Goal: Task Accomplishment & Management: Manage account settings

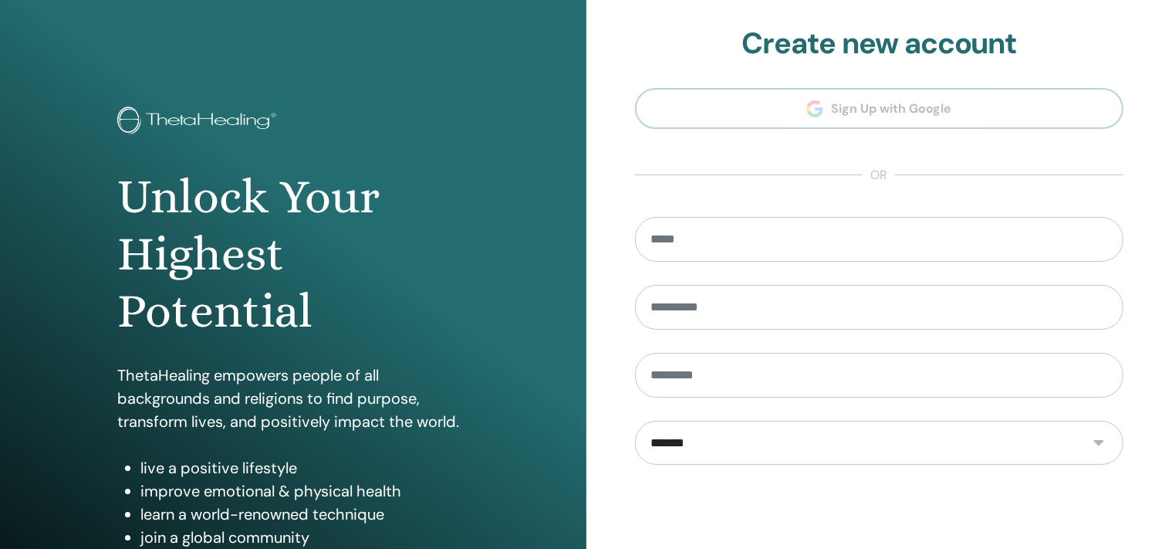
type input "**********"
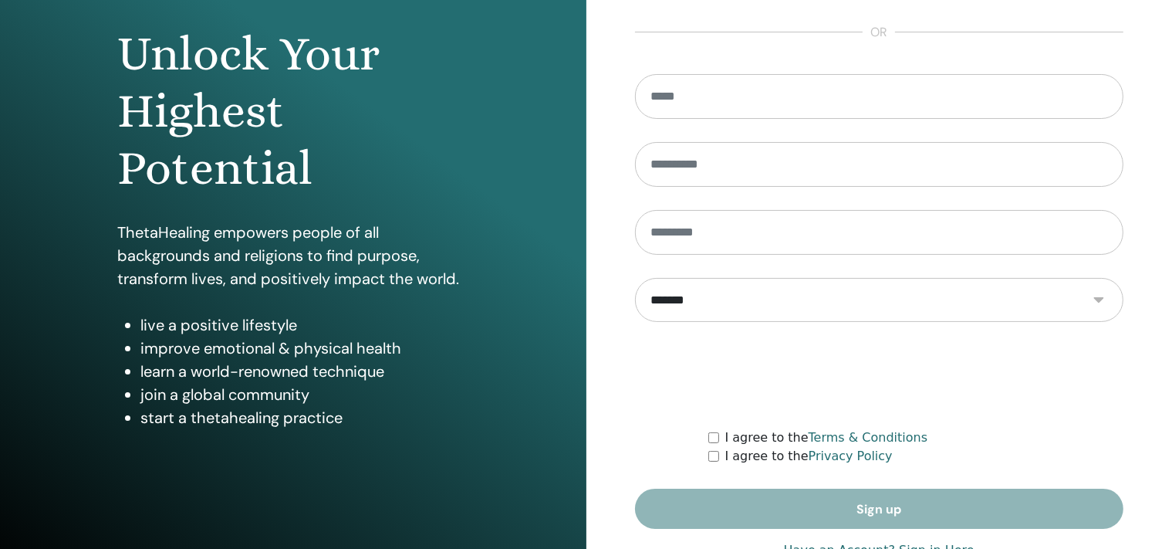
scroll to position [191, 0]
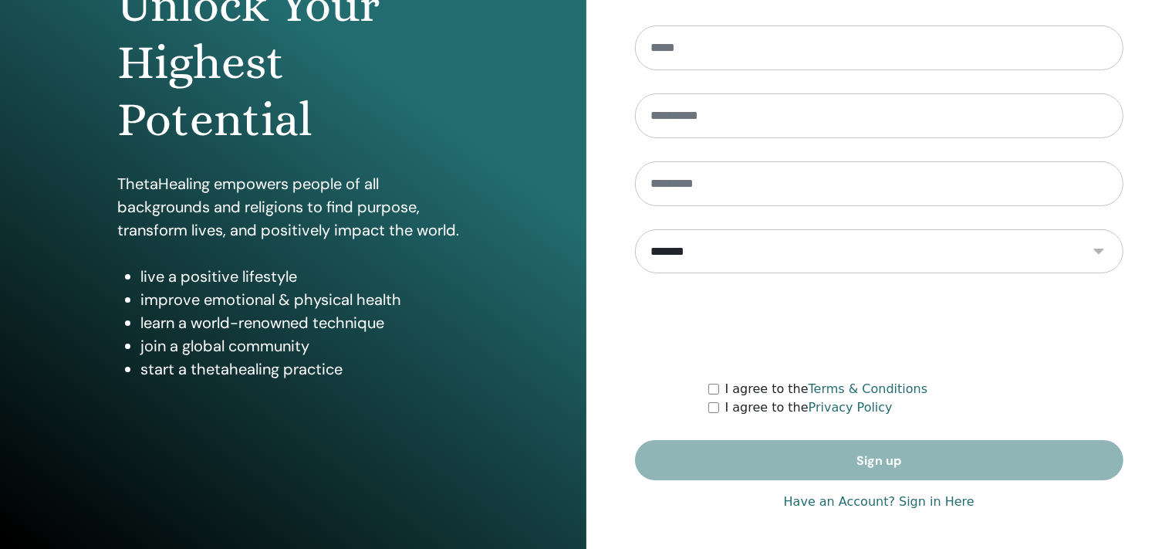
click at [900, 504] on link "Have an Account? Sign in Here" at bounding box center [879, 501] width 191 height 19
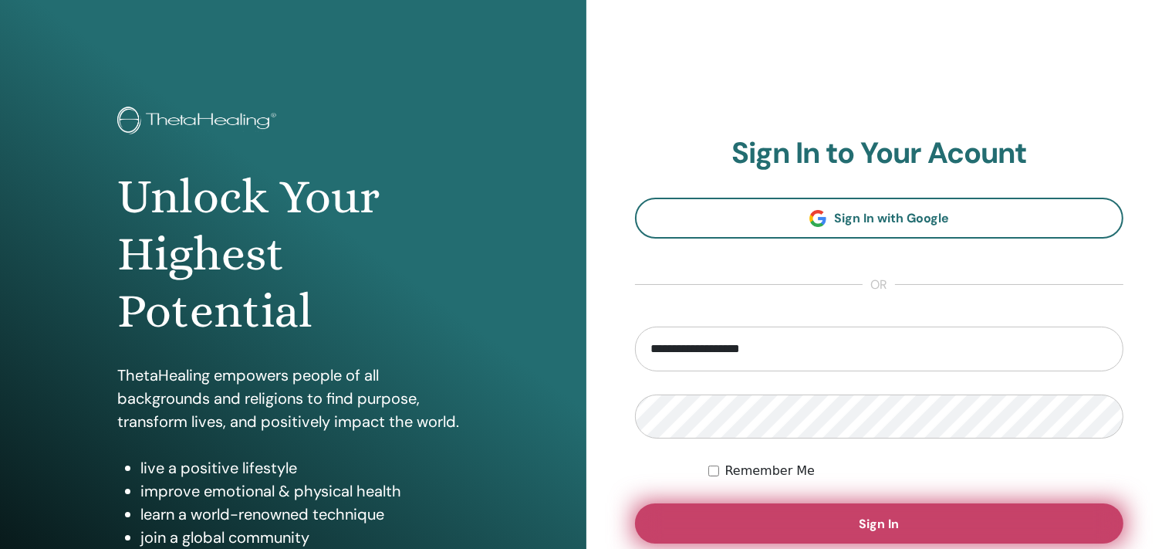
click at [890, 514] on button "Sign In" at bounding box center [879, 523] width 489 height 40
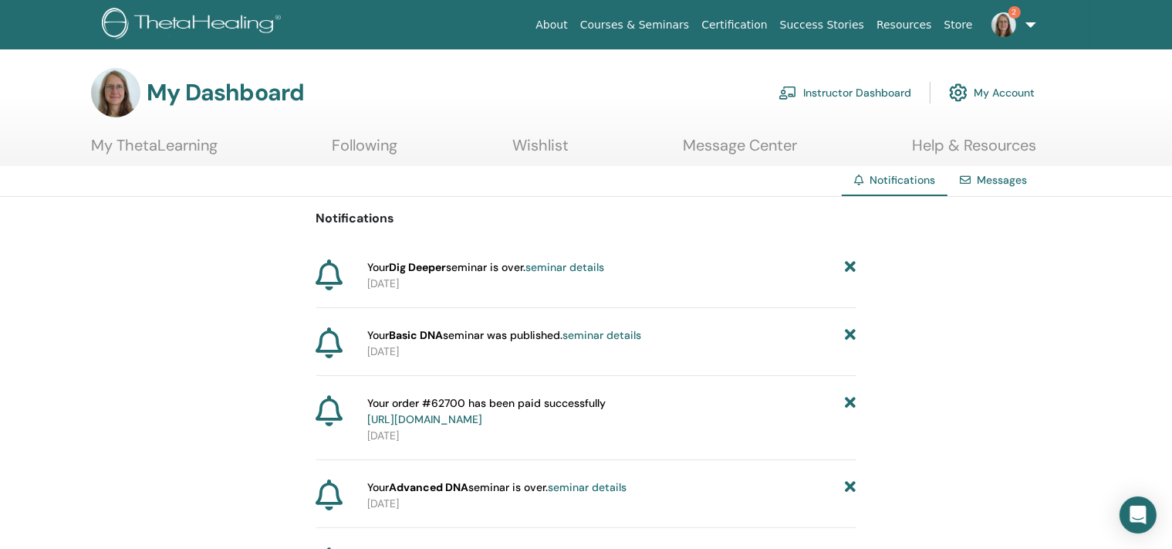
click at [857, 97] on link "Instructor Dashboard" at bounding box center [845, 93] width 133 height 34
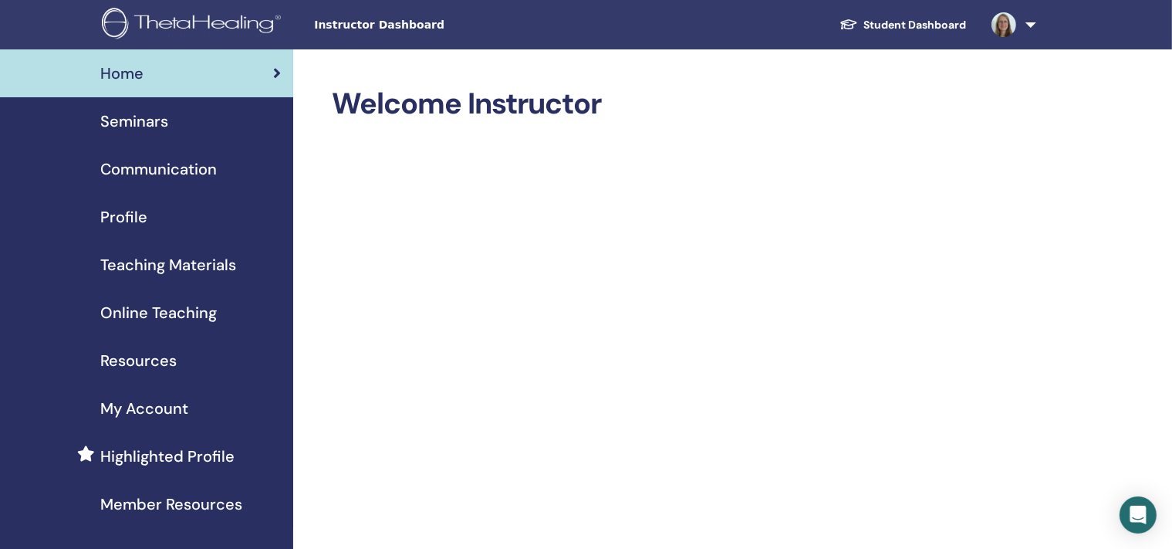
click at [145, 222] on span "Profile" at bounding box center [123, 216] width 47 height 23
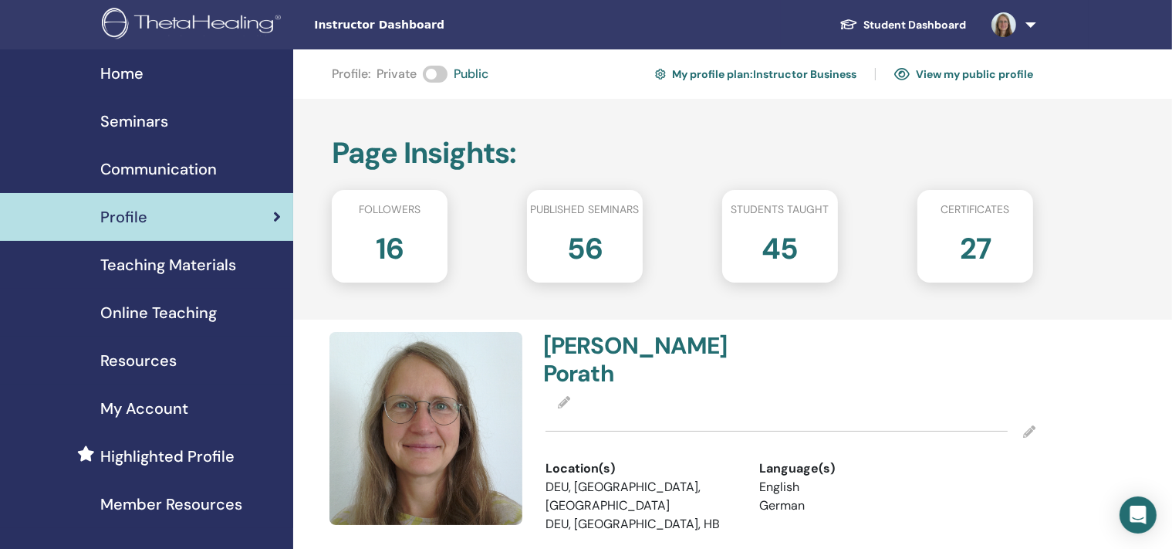
click at [157, 409] on span "My Account" at bounding box center [144, 408] width 88 height 23
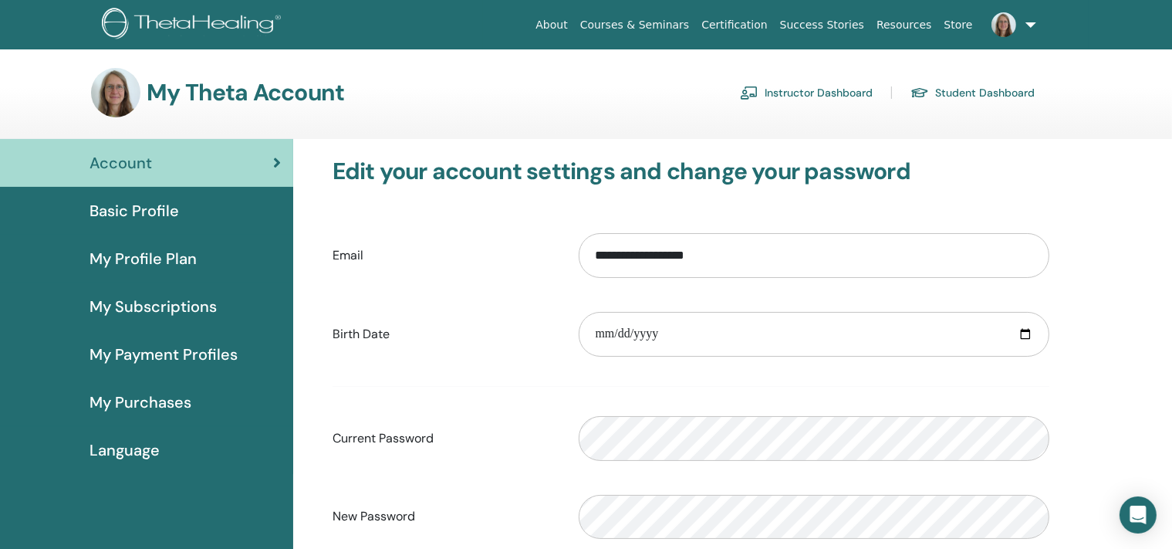
click at [181, 259] on span "My Profile Plan" at bounding box center [143, 258] width 107 height 23
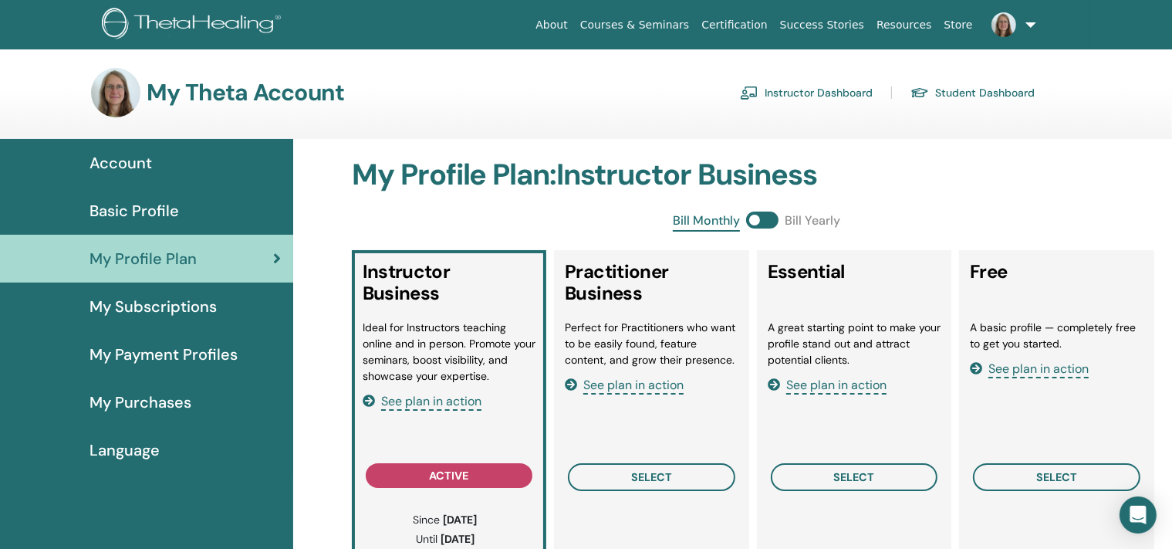
click at [1032, 22] on link at bounding box center [1010, 24] width 63 height 49
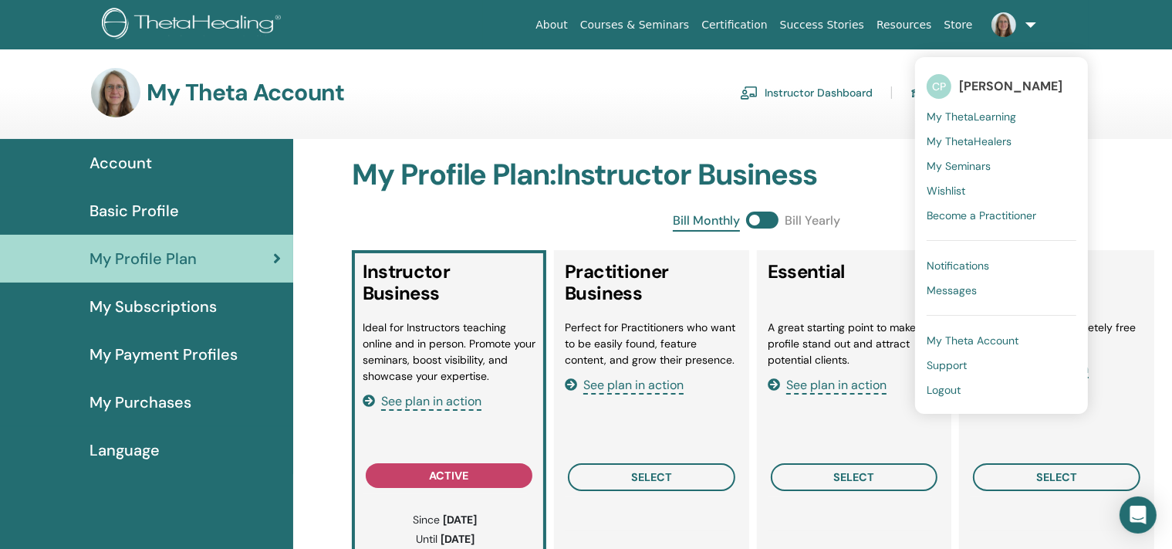
click at [945, 389] on span "Logout" at bounding box center [944, 390] width 34 height 14
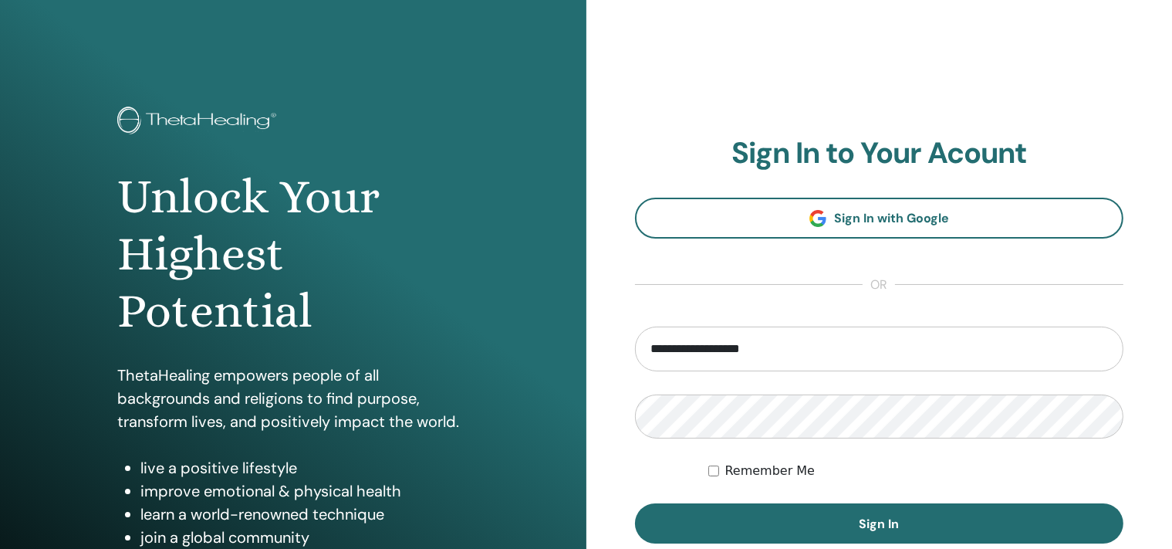
type input "**********"
